Goal: Navigation & Orientation: Find specific page/section

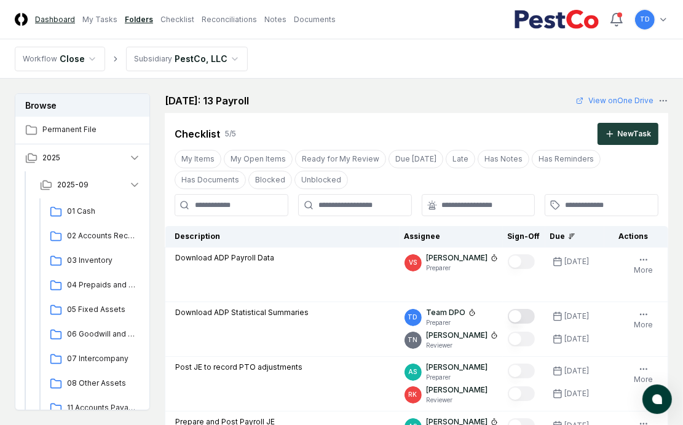
click at [65, 19] on link "Dashboard" at bounding box center [55, 19] width 40 height 11
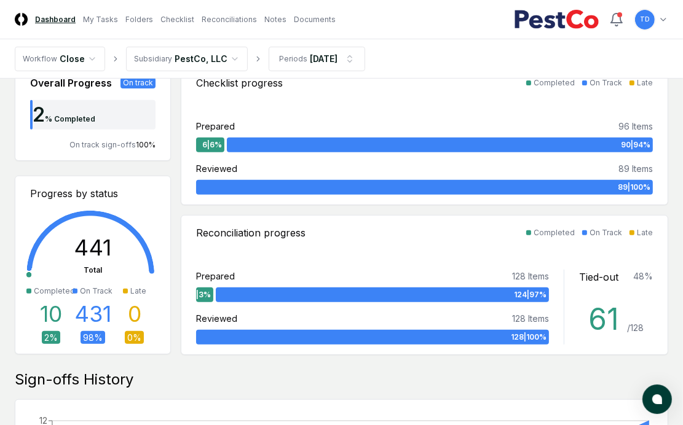
scroll to position [327, 0]
click at [109, 17] on link "My Tasks" at bounding box center [100, 19] width 35 height 11
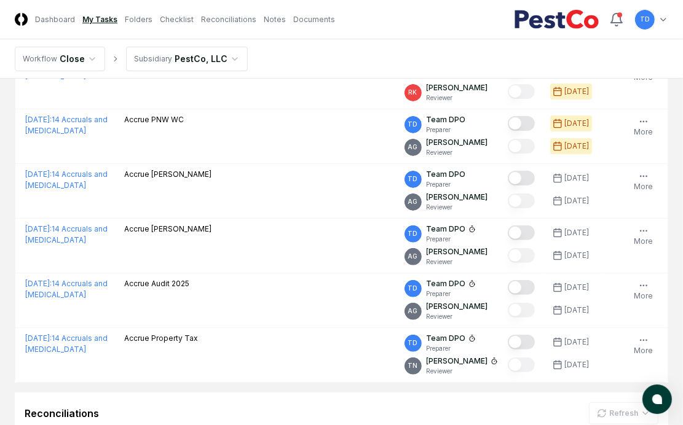
scroll to position [204, 0]
click at [441, 65] on nav "Workflow Close Subsidiary PestCo, LLC" at bounding box center [341, 58] width 683 height 39
